Goal: Task Accomplishment & Management: Manage account settings

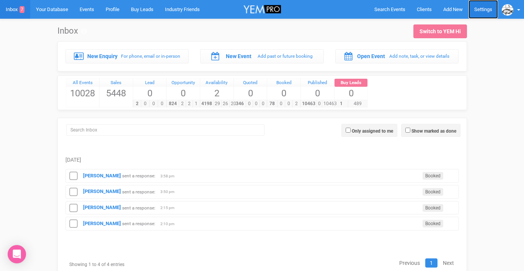
click at [481, 15] on link "Settings" at bounding box center [482, 9] width 29 height 19
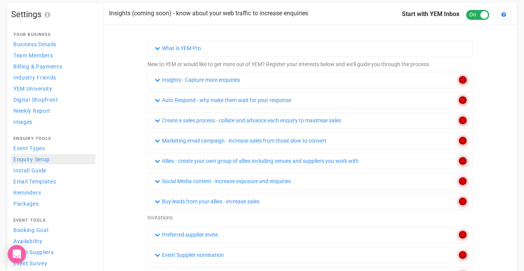
scroll to position [31, 0]
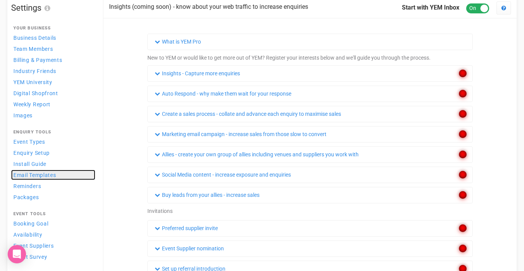
click at [37, 174] on span "Email Templates" at bounding box center [34, 175] width 43 height 6
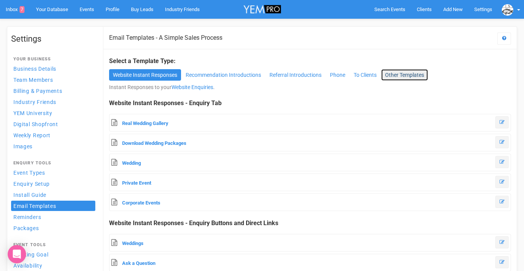
click at [408, 76] on link "Other Templates" at bounding box center [404, 74] width 47 height 11
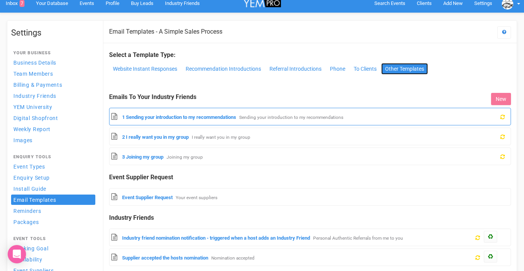
scroll to position [5, 0]
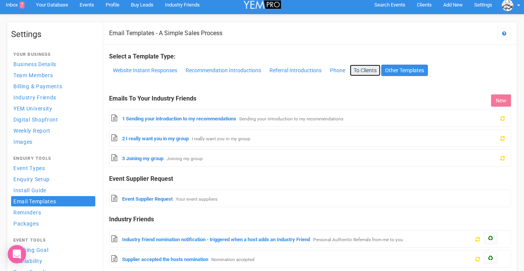
click at [359, 72] on link "To Clients" at bounding box center [365, 70] width 31 height 11
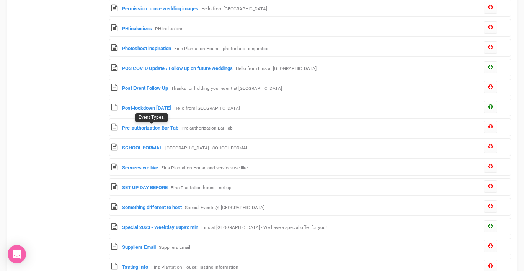
scroll to position [1015, 0]
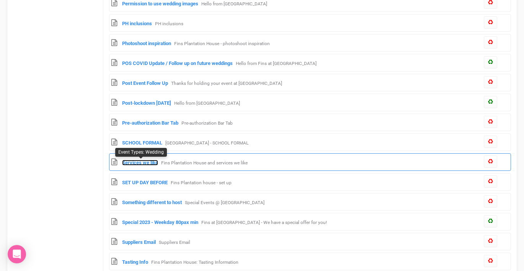
click at [140, 164] on link "Services we like" at bounding box center [140, 163] width 36 height 6
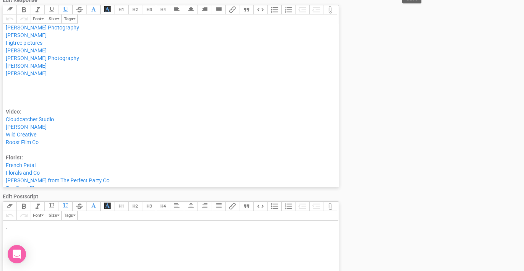
scroll to position [199, 0]
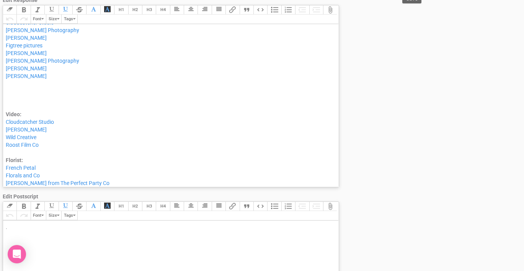
click at [18, 101] on div "Van Middleton Alister Randell Photography Brendan Back Jenna Fahey White" at bounding box center [169, 79] width 327 height 61
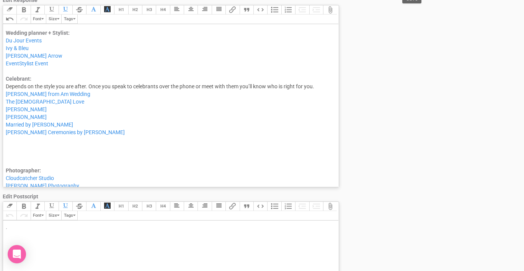
scroll to position [34, 0]
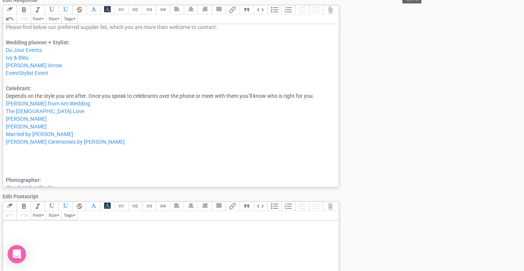
click at [16, 169] on div "Phoebe Reed Shane Vincent Married by Tash Leisa Ottley Ceremonies by Leisa" at bounding box center [169, 145] width 327 height 61
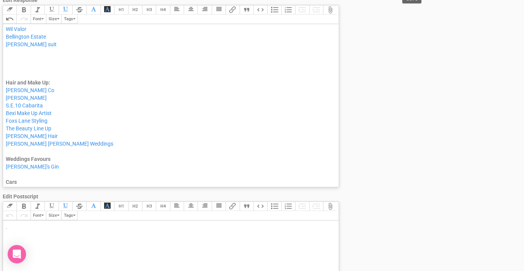
scroll to position [821, 0]
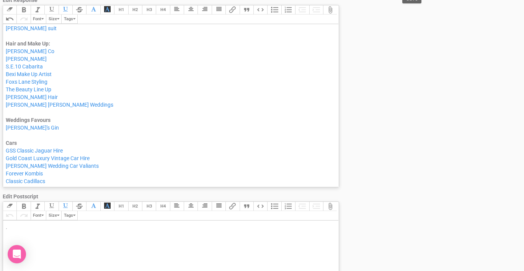
type trix-editor "<div>Hi ,<br><br>Thanks for your email. <br><br>Please find below our preferred…"
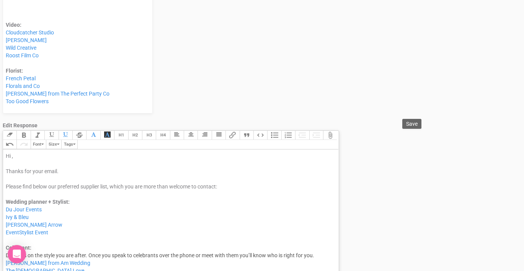
scroll to position [126, 0]
click at [407, 122] on span "Save" at bounding box center [411, 125] width 11 height 6
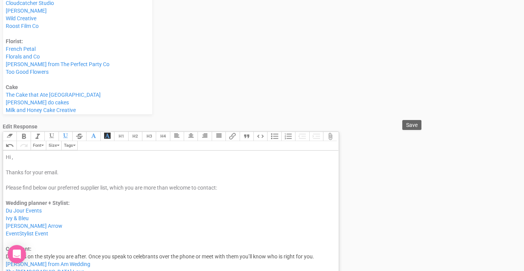
scroll to position [0, 0]
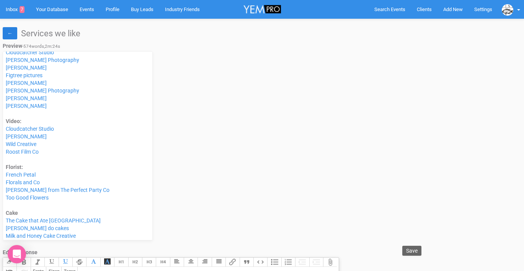
click at [13, 33] on link "←" at bounding box center [10, 33] width 15 height 12
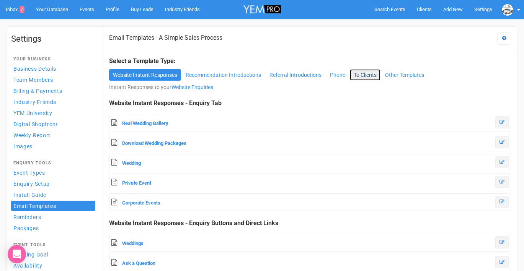
click at [361, 75] on link "To Clients" at bounding box center [365, 74] width 31 height 11
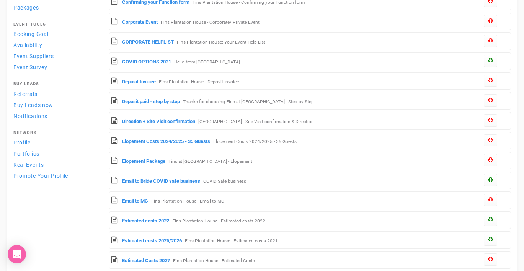
scroll to position [222, 0]
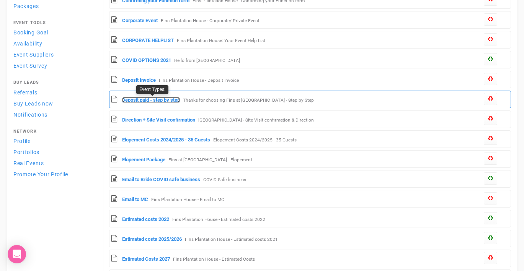
click at [167, 100] on link "Deposit paid - step by step" at bounding box center [151, 100] width 58 height 6
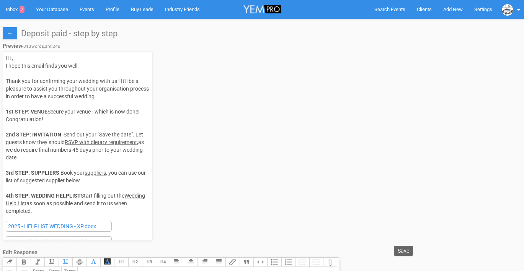
select select
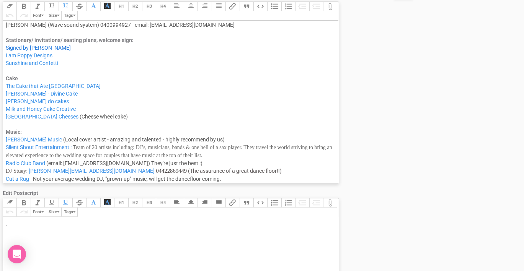
scroll to position [701, 0]
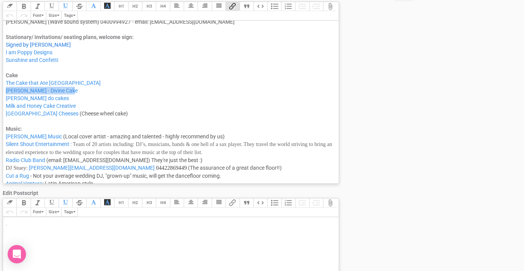
drag, startPoint x: 82, startPoint y: 91, endPoint x: 5, endPoint y: 87, distance: 77.8
click at [5, 87] on trix-editor "Hi [CLIENT_FIRST_NAME], I hope this email finds you well. Thank you for confirm…" at bounding box center [170, 102] width 335 height 163
type trix-editor "<div>Hi [CLIENT_FIRST_NAME],<br><span style="font-size: 14px; color: rgb(85, 85…"
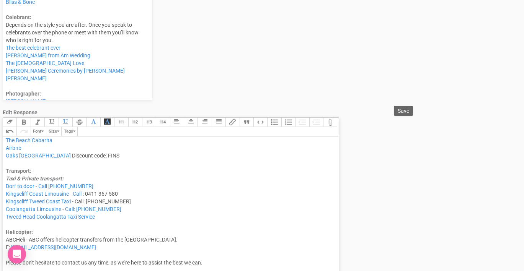
scroll to position [138, 0]
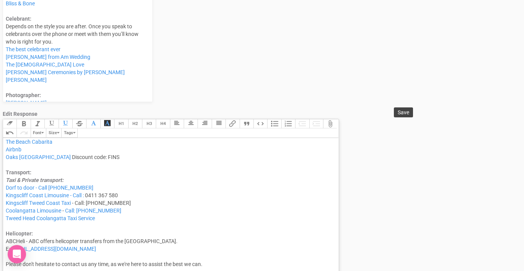
click at [403, 113] on span "Save" at bounding box center [402, 112] width 11 height 6
